Goal: Task Accomplishment & Management: Complete application form

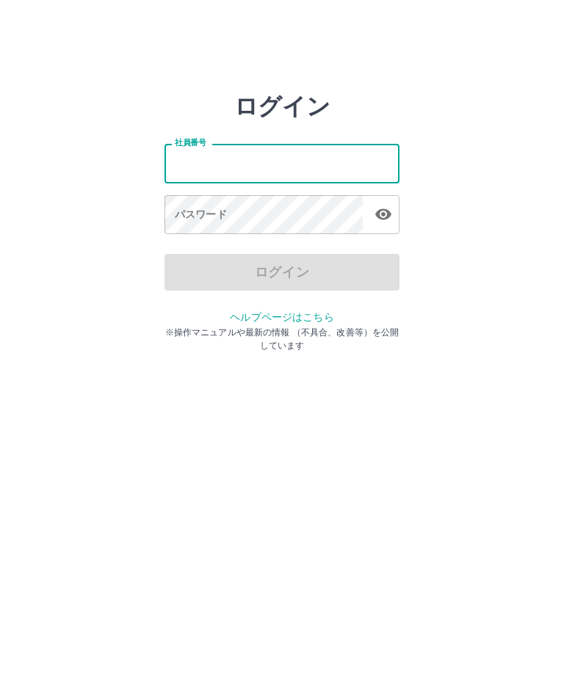
click at [235, 167] on input "社員番号" at bounding box center [281, 163] width 235 height 39
click at [90, 327] on html "ログイン 社員番号 社員番号 パスワード パスワード ログイン ヘルプページはこちら ※操作マニュアルや最新の情報 （不具合、改善等）を公開しています" at bounding box center [282, 163] width 564 height 327
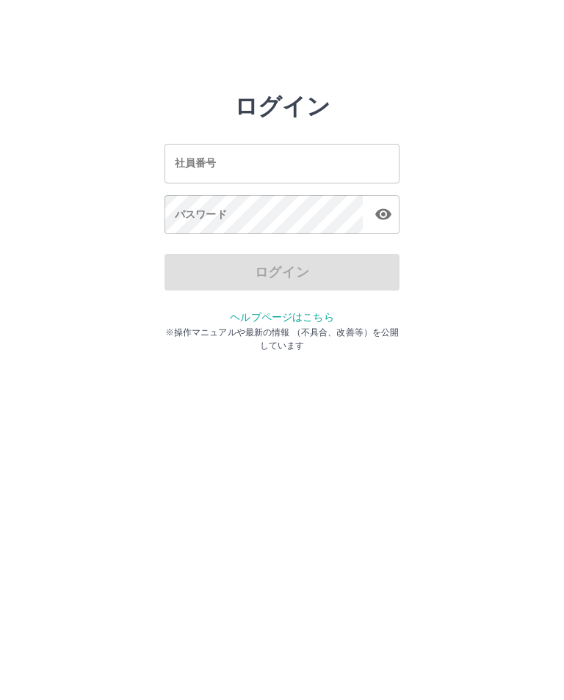
click at [223, 164] on input "社員番号" at bounding box center [281, 163] width 235 height 39
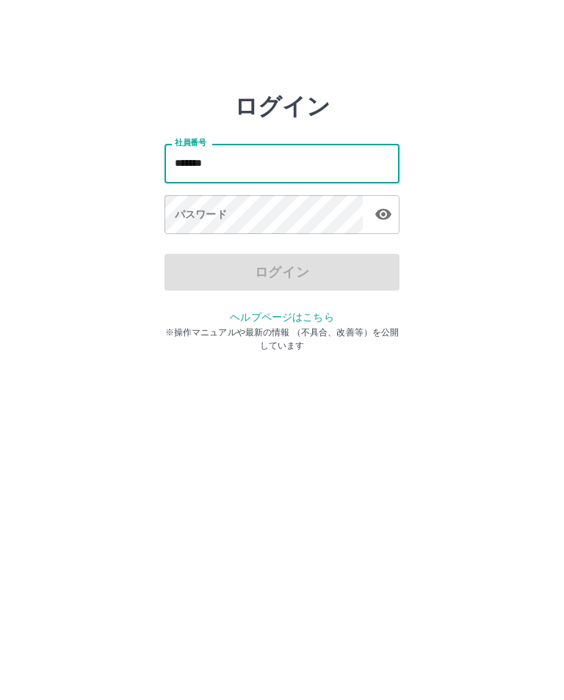
type input "*******"
click at [199, 220] on div "パスワード パスワード" at bounding box center [281, 215] width 235 height 41
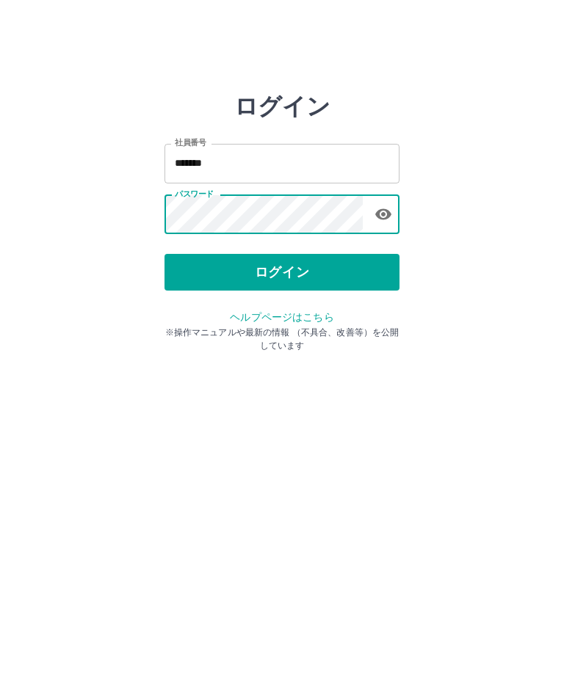
click at [379, 273] on button "ログイン" at bounding box center [281, 272] width 235 height 37
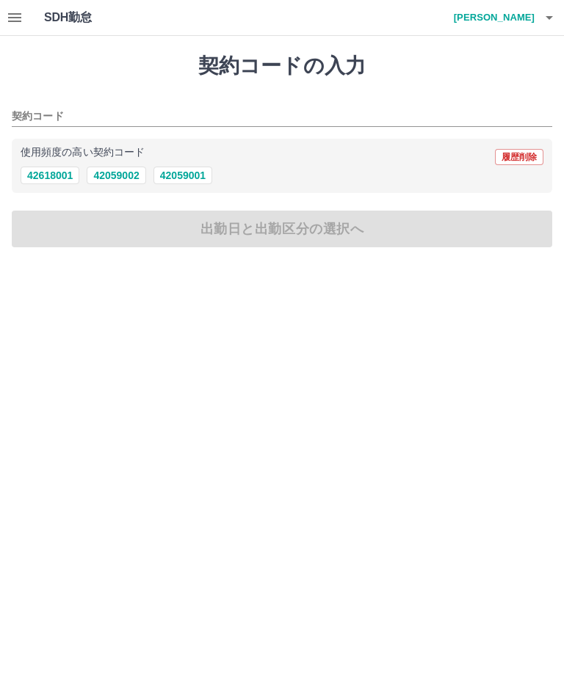
click at [190, 178] on button "42059001" at bounding box center [182, 176] width 59 height 18
type input "********"
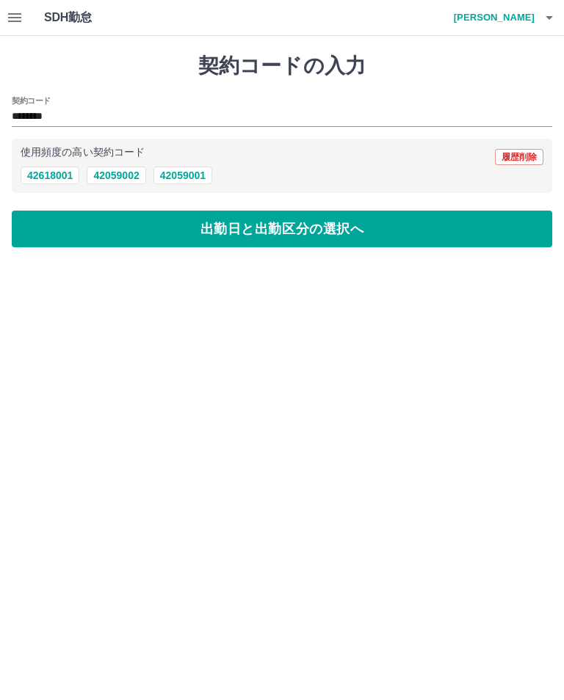
click at [413, 233] on button "出勤日と出勤区分の選択へ" at bounding box center [282, 229] width 540 height 37
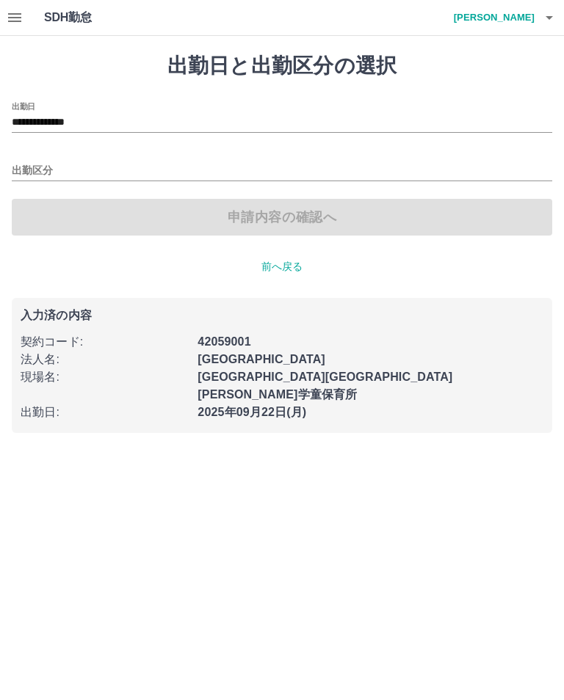
click at [29, 170] on input "出勤区分" at bounding box center [282, 171] width 540 height 18
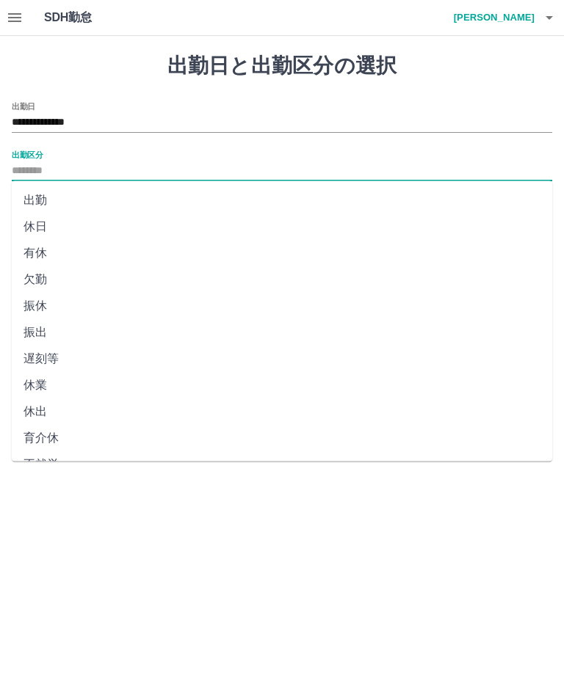
click at [35, 207] on li "出勤" at bounding box center [282, 200] width 540 height 26
type input "**"
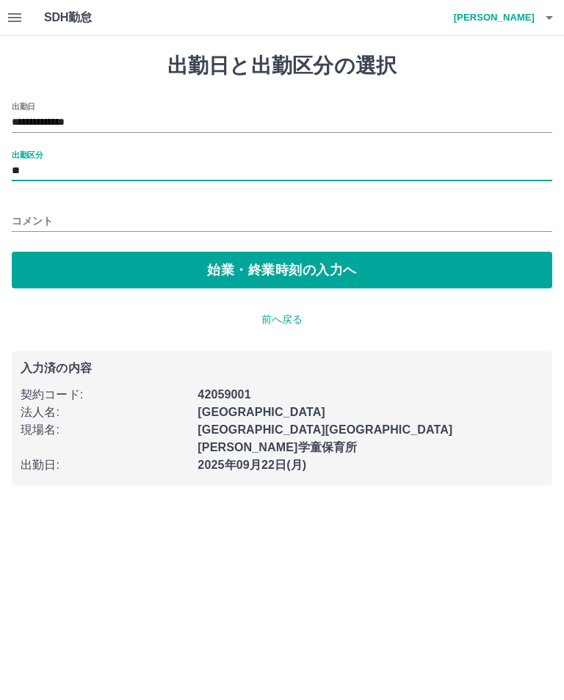
click at [136, 270] on button "始業・終業時刻の入力へ" at bounding box center [282, 270] width 540 height 37
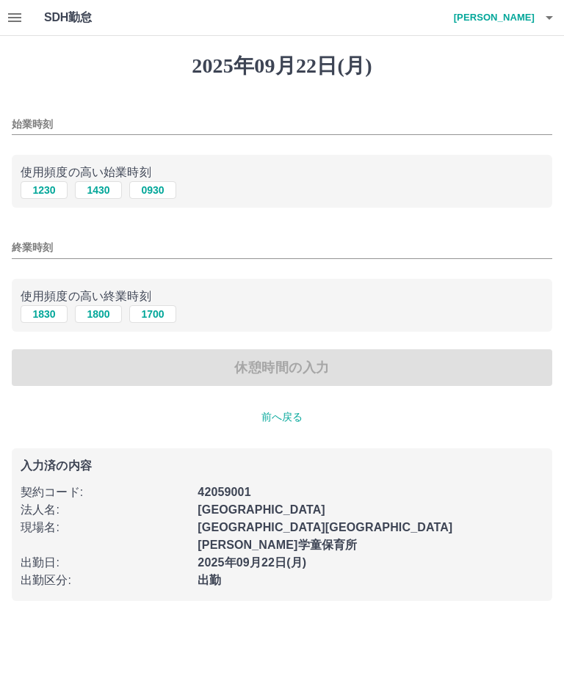
click at [23, 123] on input "始業時刻" at bounding box center [282, 124] width 540 height 21
type input "****"
click at [20, 254] on input "終業時刻" at bounding box center [282, 247] width 540 height 21
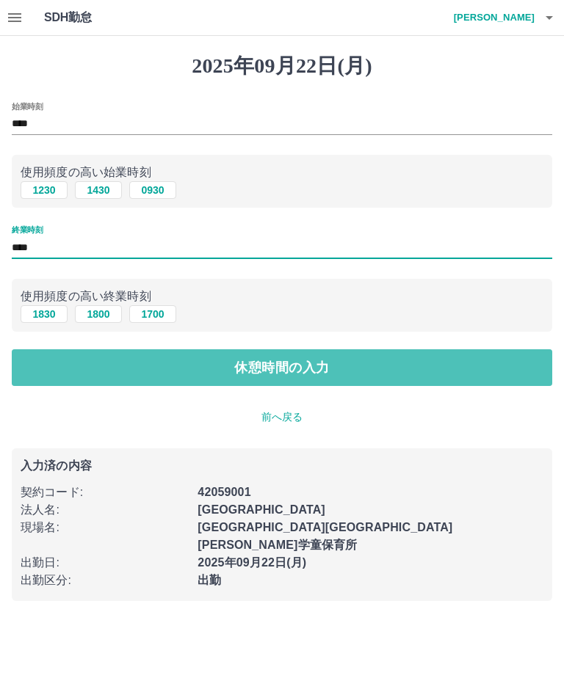
type input "****"
click at [445, 367] on button "休憩時間の入力" at bounding box center [282, 367] width 540 height 37
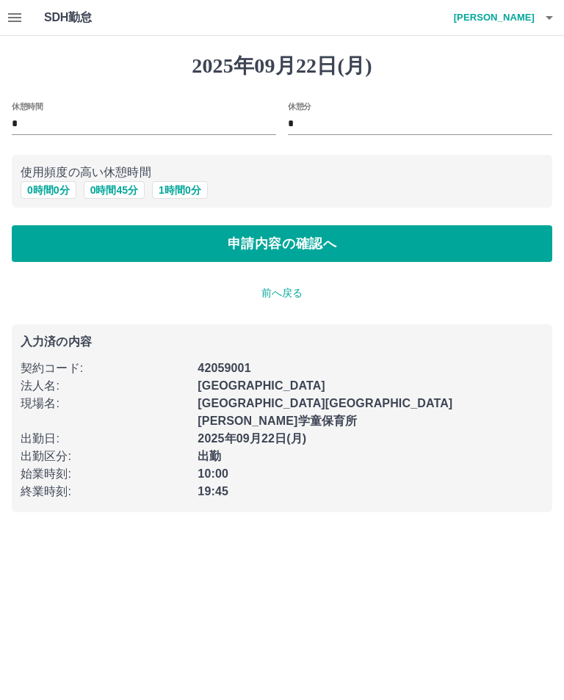
click at [179, 192] on button "1 時間 0 分" at bounding box center [180, 190] width 56 height 18
type input "*"
click at [369, 245] on button "申請内容の確認へ" at bounding box center [282, 243] width 540 height 37
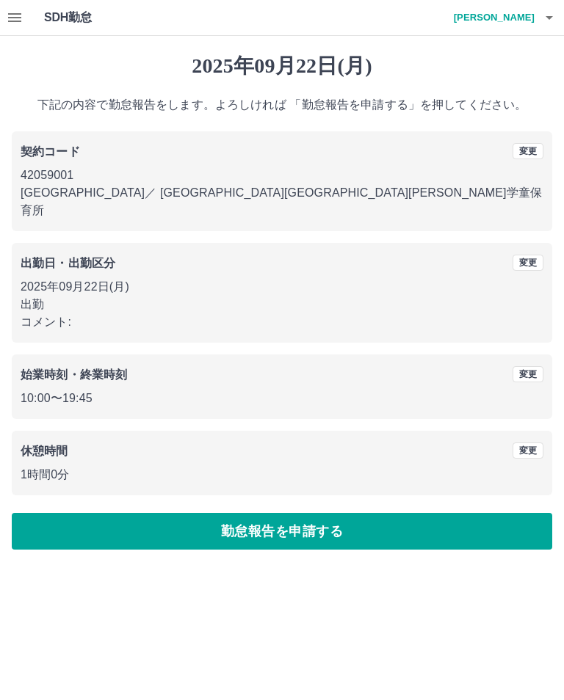
click at [343, 519] on button "勤怠報告を申請する" at bounding box center [282, 531] width 540 height 37
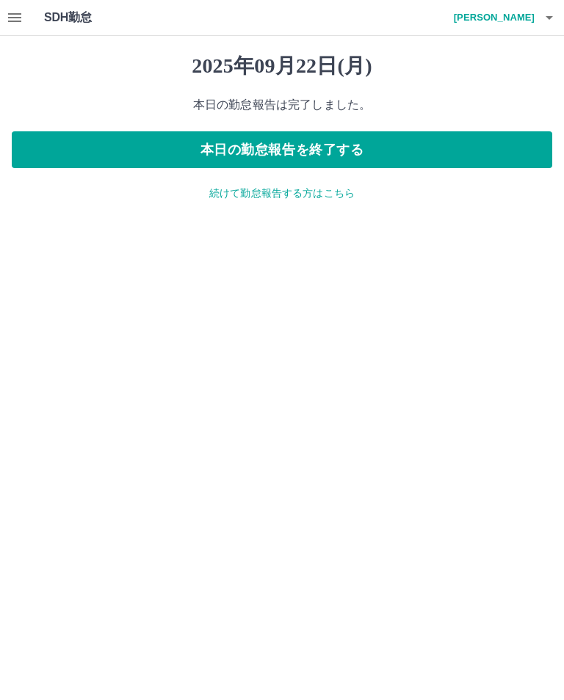
click at [551, 16] on icon "button" at bounding box center [549, 18] width 7 height 4
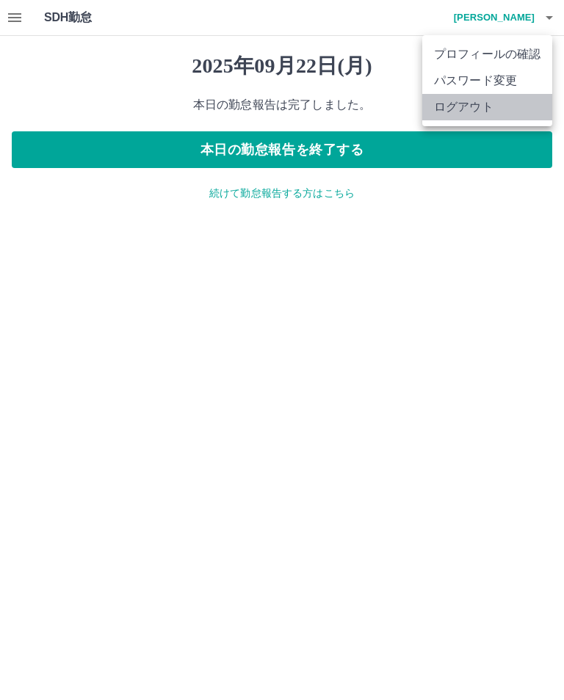
click at [488, 115] on li "ログアウト" at bounding box center [487, 107] width 130 height 26
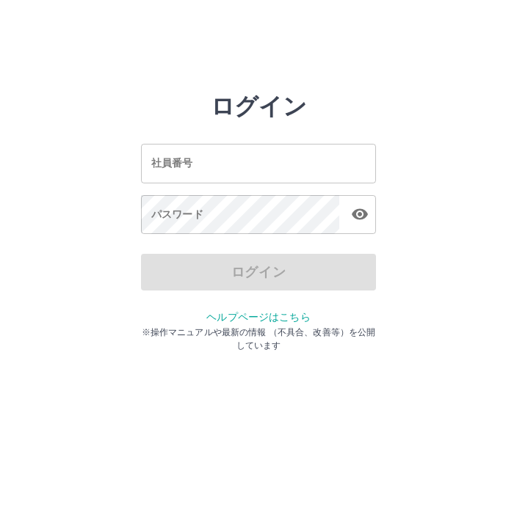
click at [288, 162] on input "社員番号" at bounding box center [258, 163] width 235 height 39
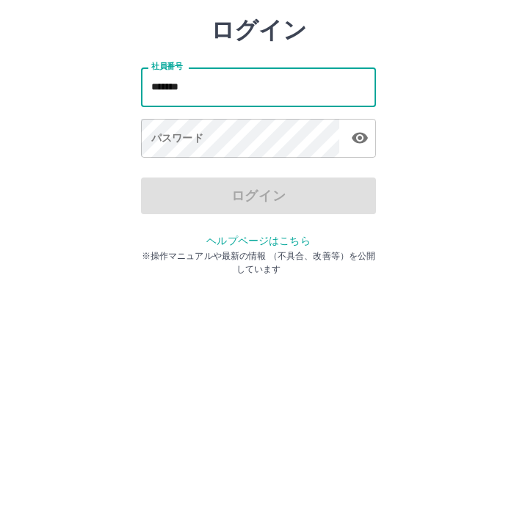
type input "*******"
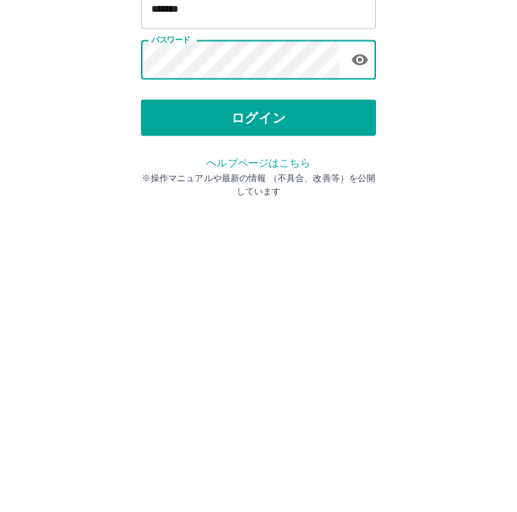
click at [346, 254] on button "ログイン" at bounding box center [258, 272] width 235 height 37
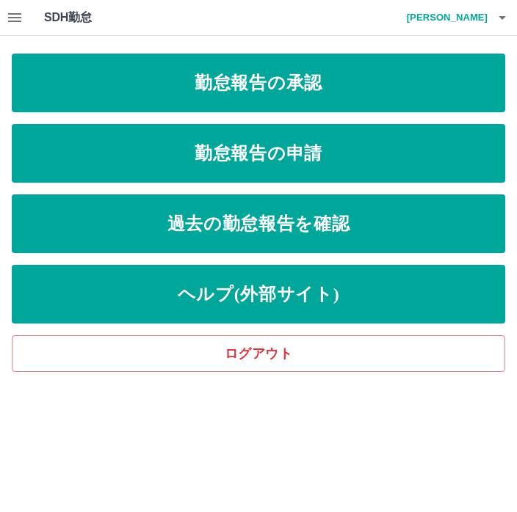
click at [356, 77] on link "勤怠報告の承認" at bounding box center [258, 83] width 493 height 59
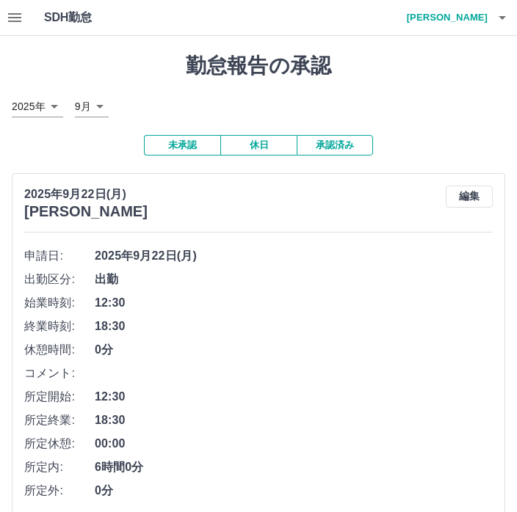
click at [475, 21] on h4 "佐々木　瑠菜" at bounding box center [443, 17] width 88 height 35
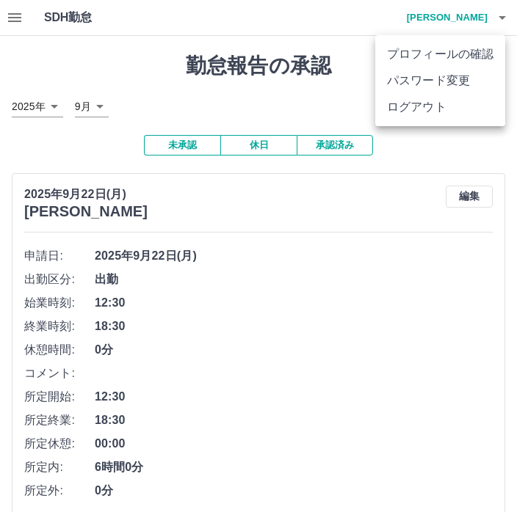
click at [14, 14] on div at bounding box center [258, 256] width 517 height 512
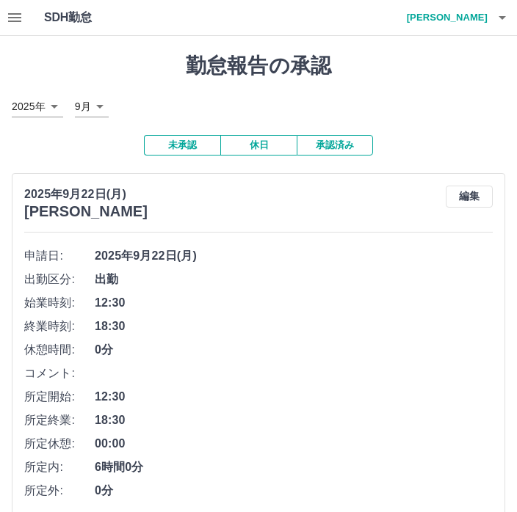
click at [5, 15] on button "button" at bounding box center [14, 17] width 29 height 35
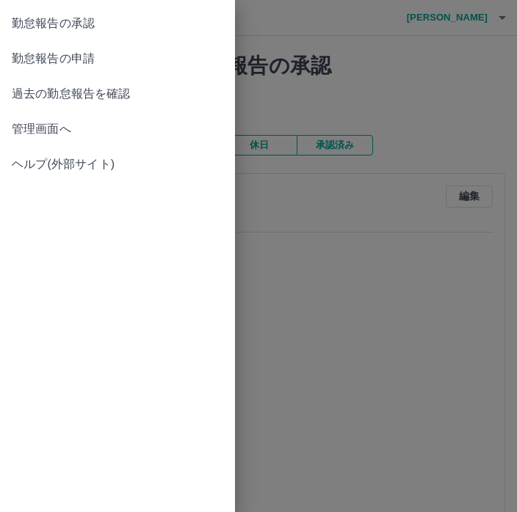
click at [68, 57] on span "勤怠報告の申請" at bounding box center [117, 59] width 211 height 18
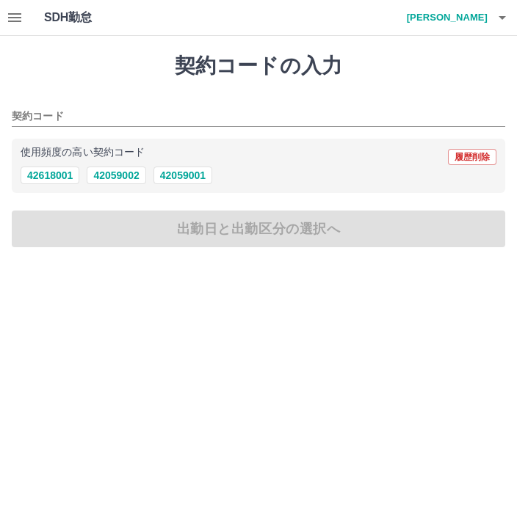
click at [193, 178] on button "42059001" at bounding box center [182, 176] width 59 height 18
type input "********"
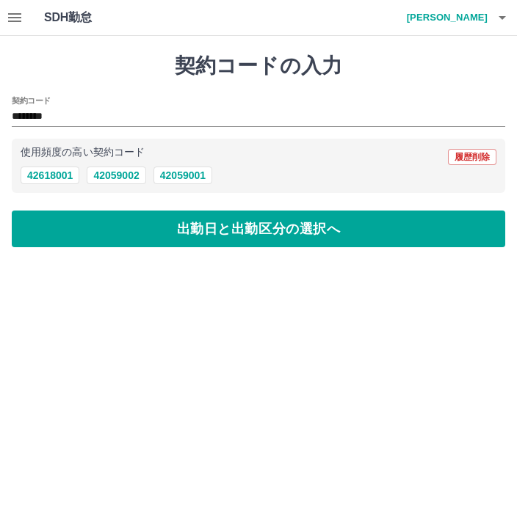
click at [183, 236] on button "出勤日と出勤区分の選択へ" at bounding box center [258, 229] width 493 height 37
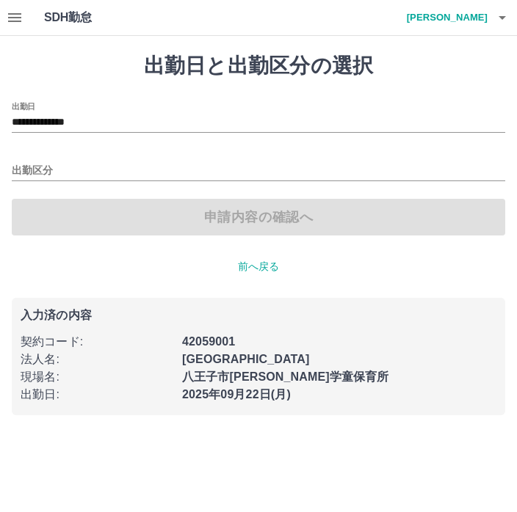
click at [200, 170] on input "出勤区分" at bounding box center [258, 171] width 493 height 18
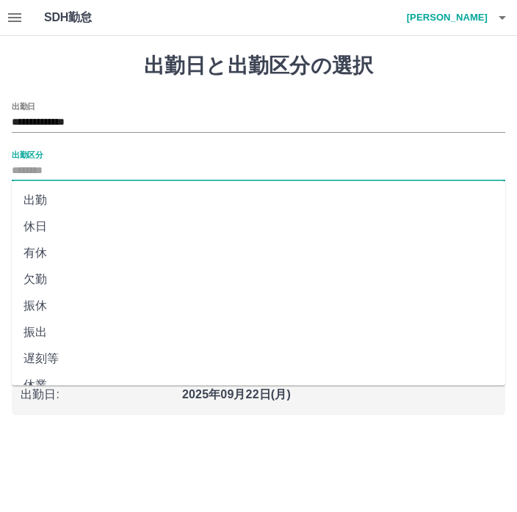
click at [120, 192] on li "出勤" at bounding box center [258, 200] width 493 height 26
type input "**"
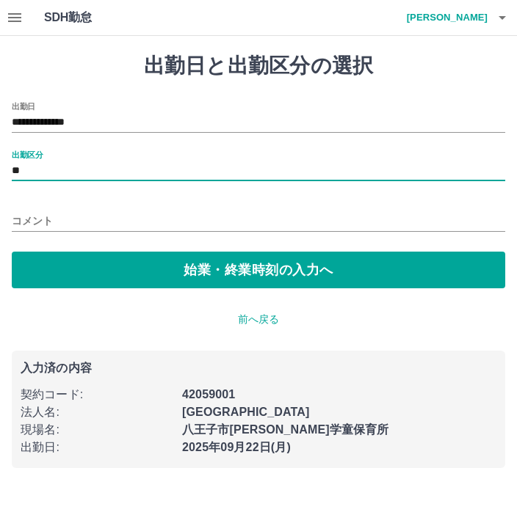
click at [156, 274] on button "始業・終業時刻の入力へ" at bounding box center [258, 270] width 493 height 37
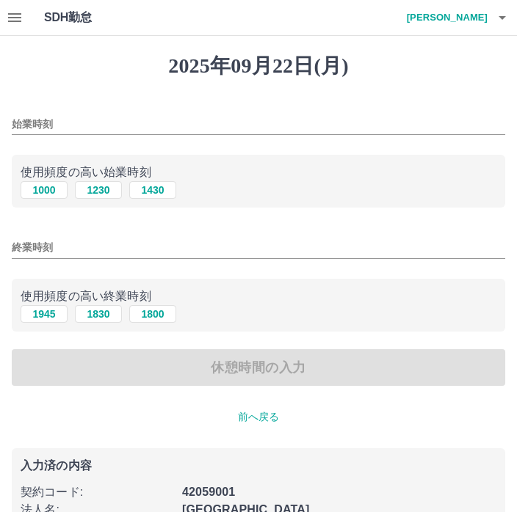
click at [240, 115] on input "始業時刻" at bounding box center [258, 124] width 493 height 21
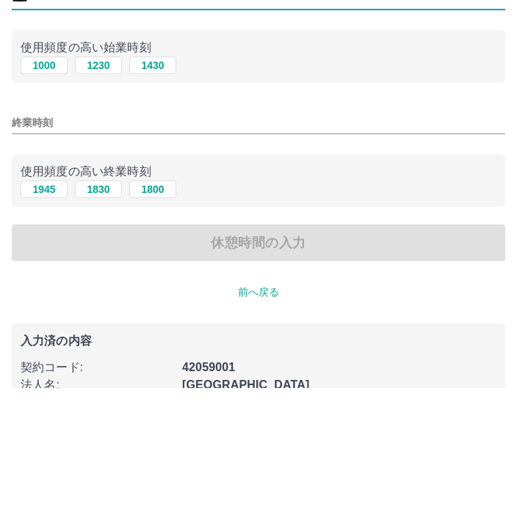
type input "****"
click at [222, 237] on input "終業時刻" at bounding box center [258, 247] width 493 height 21
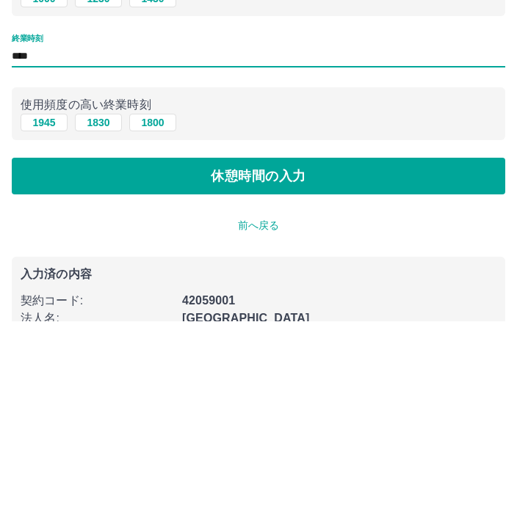
type input "****"
click at [275, 349] on button "休憩時間の入力" at bounding box center [258, 367] width 493 height 37
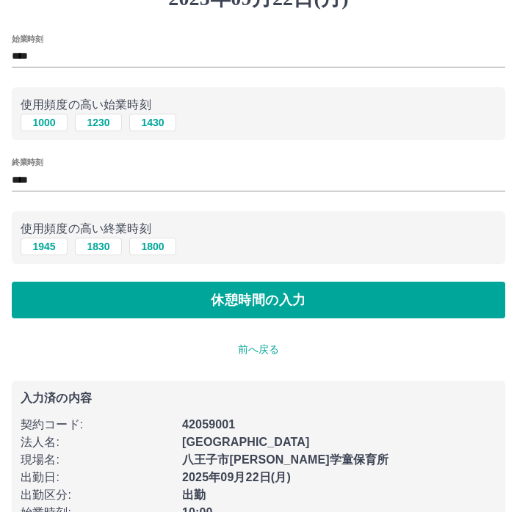
scroll to position [1, 0]
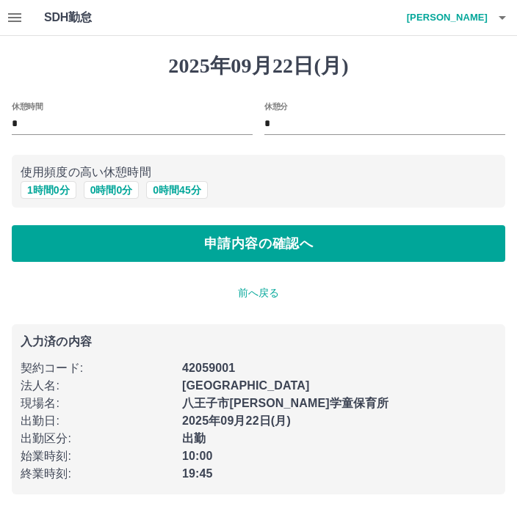
click at [36, 181] on button "1 時間 0 分" at bounding box center [49, 190] width 56 height 18
type input "*"
click at [110, 242] on button "申請内容の確認へ" at bounding box center [258, 243] width 493 height 37
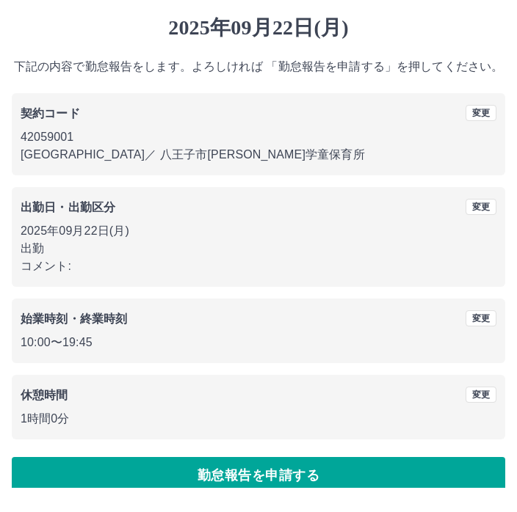
scroll to position [37, 0]
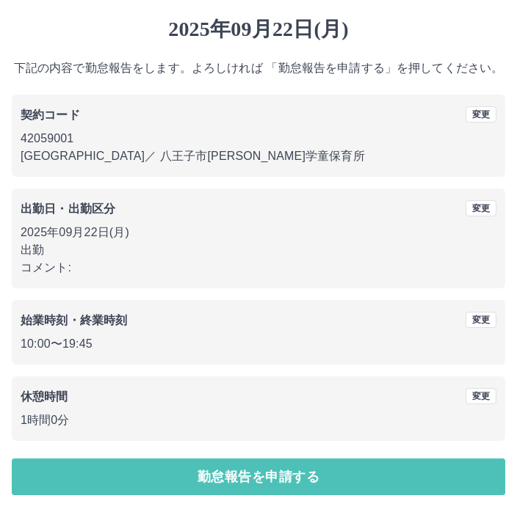
click at [314, 488] on button "勤怠報告を申請する" at bounding box center [258, 477] width 493 height 37
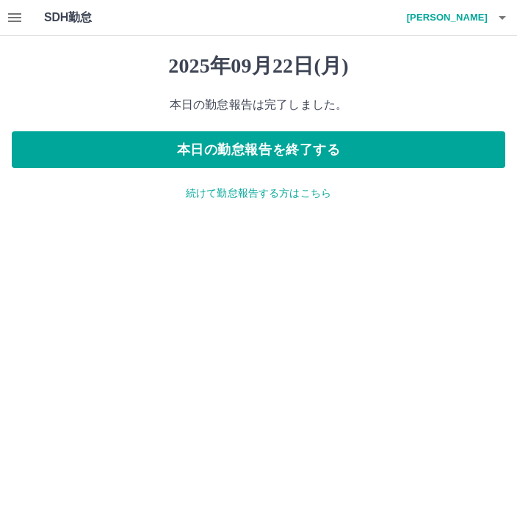
click at [395, 131] on button "本日の勤怠報告を終了する" at bounding box center [258, 149] width 493 height 37
